Goal: Book appointment/travel/reservation

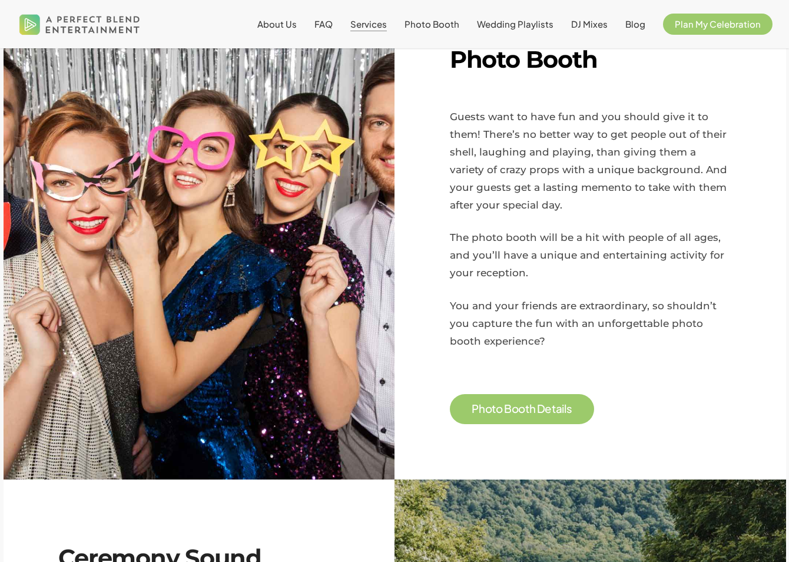
scroll to position [884, 0]
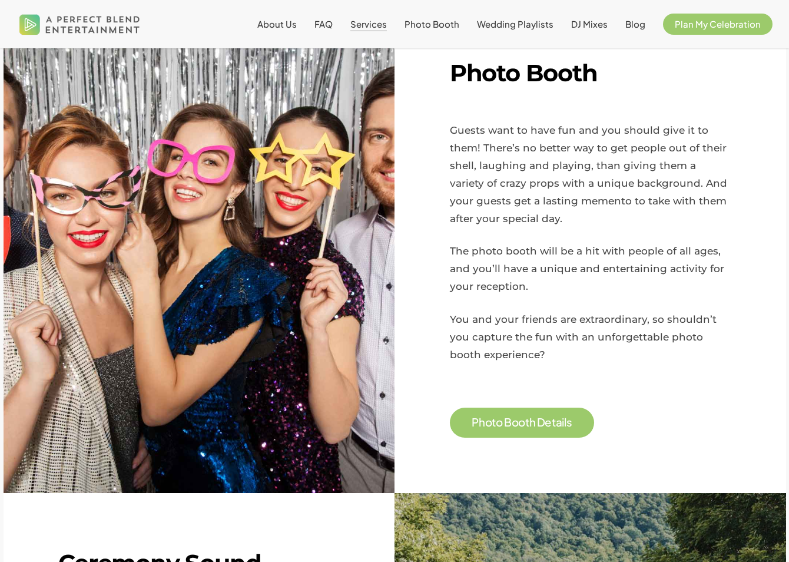
click at [551, 414] on span "P h o t o B o o t h D e t a i l s" at bounding box center [522, 423] width 144 height 30
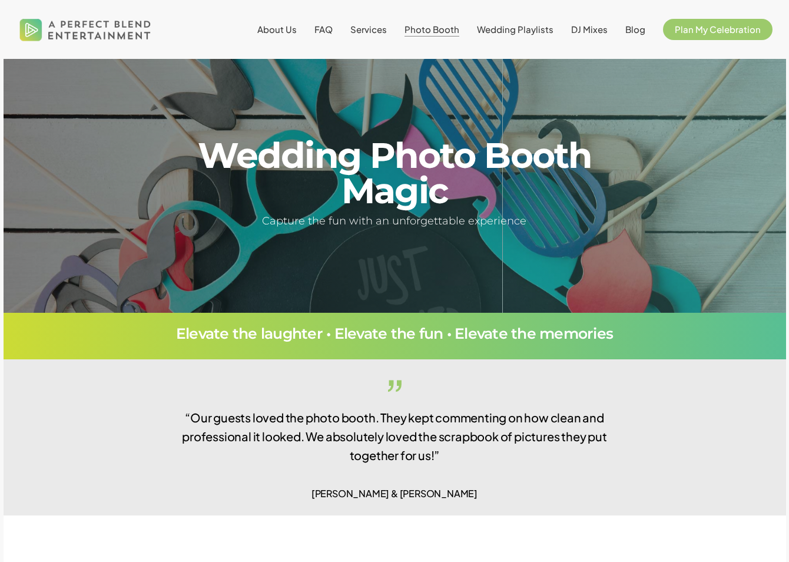
drag, startPoint x: 0, startPoint y: 0, endPoint x: 660, endPoint y: 426, distance: 786.1
click at [660, 426] on div at bounding box center [706, 437] width 125 height 156
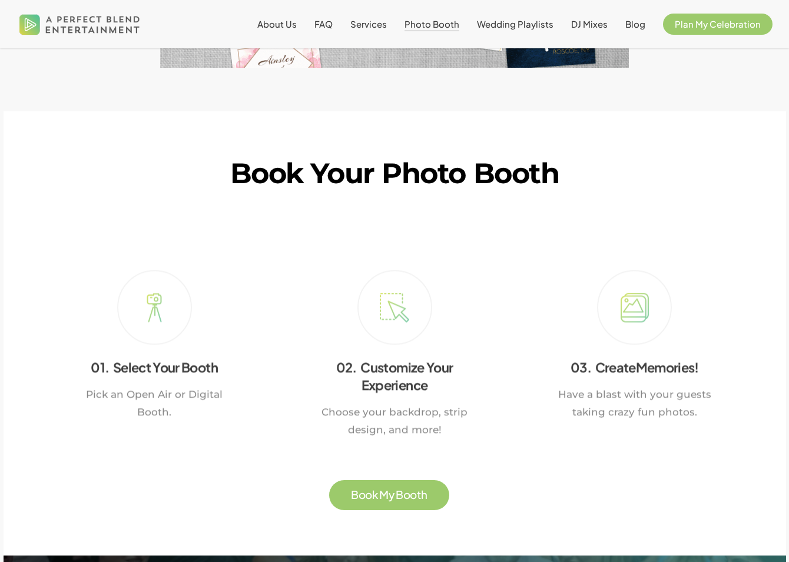
scroll to position [1944, 0]
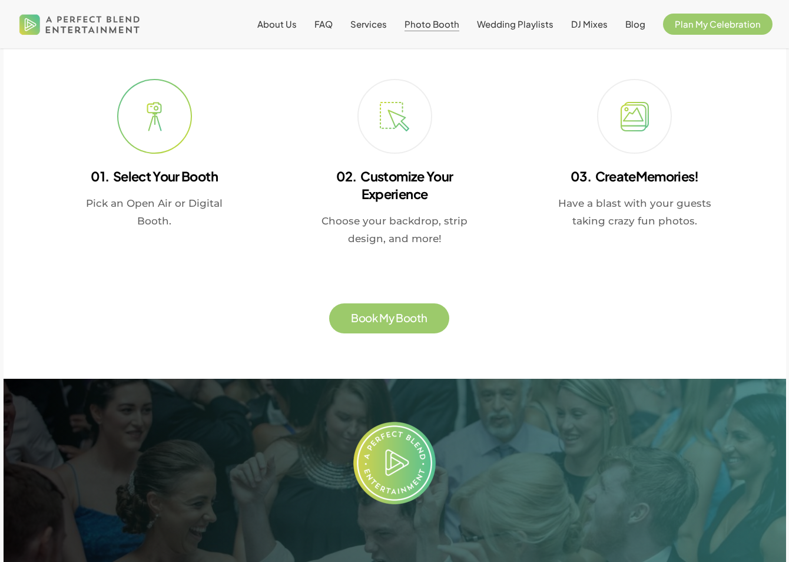
click at [152, 130] on icon at bounding box center [154, 116] width 15 height 29
click at [349, 323] on span "B o o k M y B o o t h" at bounding box center [389, 318] width 120 height 30
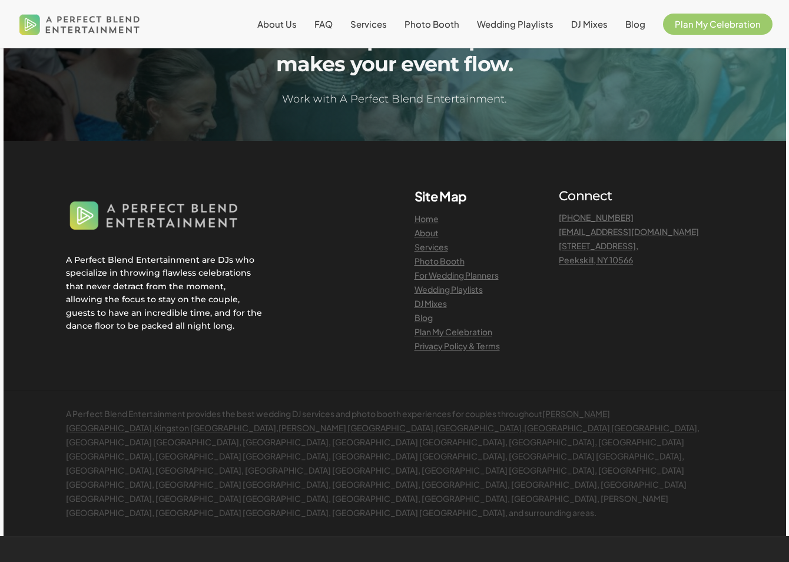
scroll to position [1268, 0]
